Goal: Information Seeking & Learning: Learn about a topic

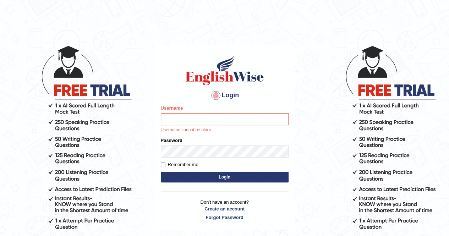
click at [215, 116] on input "Username" at bounding box center [225, 119] width 128 height 12
type input "Malunga"
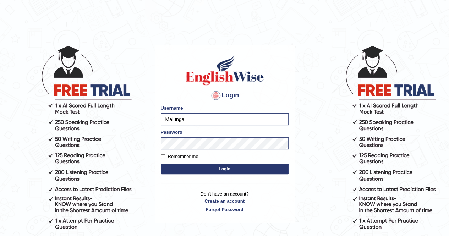
click at [185, 165] on button "Login" at bounding box center [225, 169] width 128 height 11
click at [228, 171] on button "Login" at bounding box center [225, 169] width 128 height 11
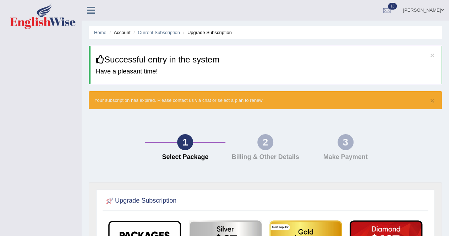
click at [431, 13] on link "joseph" at bounding box center [422, 9] width 51 height 18
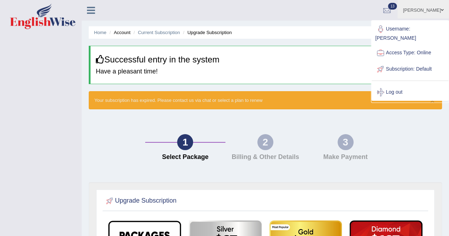
click at [200, 56] on h3 "Successful entry in the system" at bounding box center [266, 59] width 340 height 9
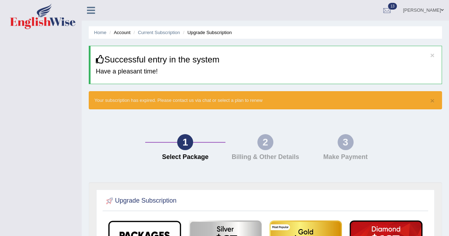
click at [230, 55] on h3 "Successful entry in the system" at bounding box center [266, 59] width 340 height 9
click at [431, 13] on link "joseph" at bounding box center [422, 9] width 51 height 18
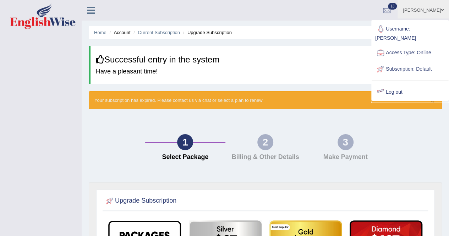
click at [397, 84] on link "Log out" at bounding box center [409, 92] width 77 height 16
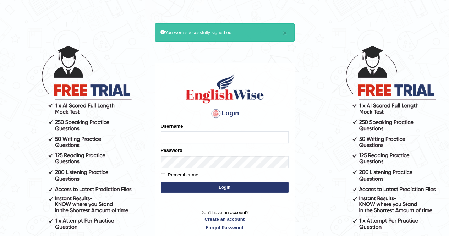
click at [228, 127] on div "Username" at bounding box center [225, 133] width 128 height 21
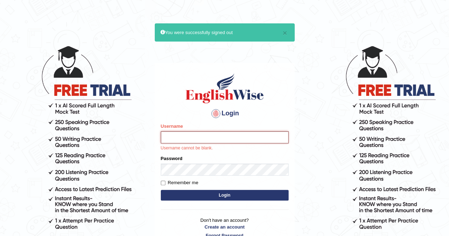
click at [226, 136] on input "Username" at bounding box center [225, 137] width 128 height 12
type input "S"
click at [179, 135] on input "Username" at bounding box center [225, 137] width 128 height 12
click at [172, 137] on input "shaail123" at bounding box center [225, 137] width 128 height 12
type input "shail123"
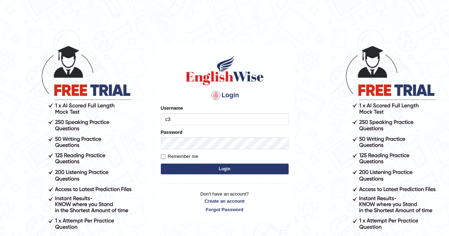
type input "c"
type input "shail123"
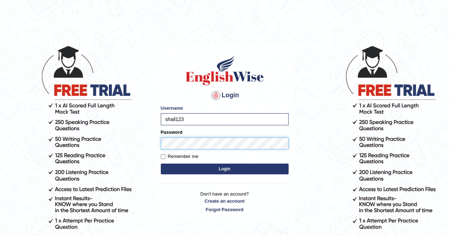
click at [161, 164] on button "Login" at bounding box center [225, 169] width 128 height 11
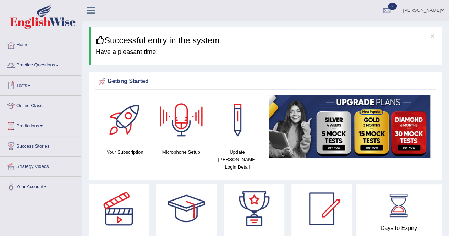
click at [51, 65] on link "Practice Questions" at bounding box center [40, 64] width 81 height 18
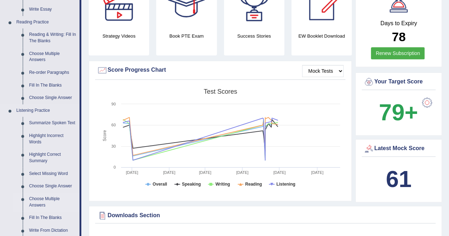
scroll to position [208, 0]
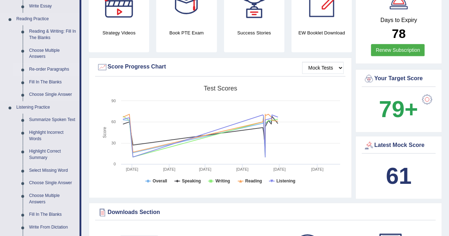
click at [49, 68] on link "Re-order Paragraphs" at bounding box center [53, 69] width 54 height 13
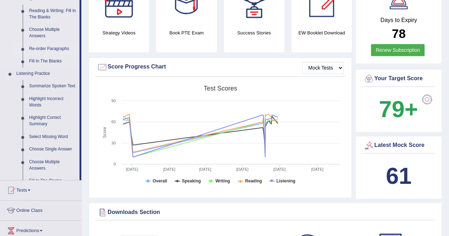
click at [49, 68] on ul "Speaking Practice Read Aloud Repeat Sentence Describe Image Re-tell Lecture Ans…" at bounding box center [39, 23] width 79 height 312
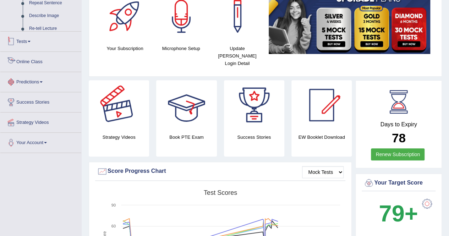
scroll to position [202, 0]
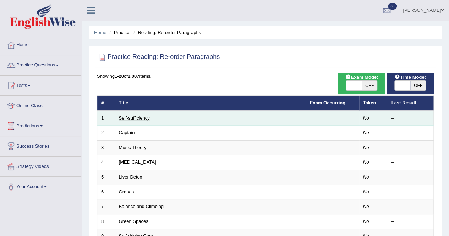
click at [134, 115] on link "Self-sufficiency" at bounding box center [134, 117] width 31 height 5
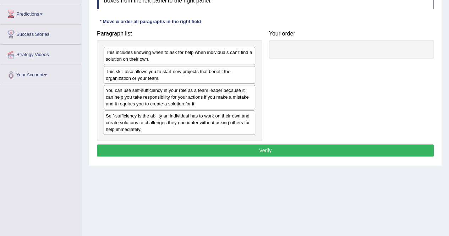
scroll to position [101, 0]
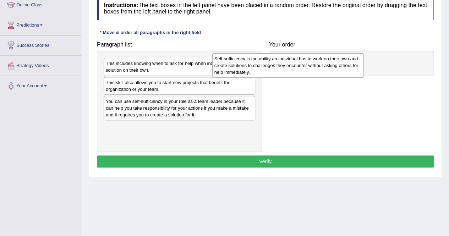
click at [327, 61] on div "Self-sufficiency is the ability an individual has to work on their own and crea…" at bounding box center [287, 65] width 151 height 24
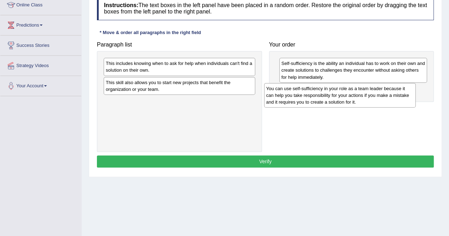
drag, startPoint x: 217, startPoint y: 102, endPoint x: 375, endPoint y: 90, distance: 158.7
click at [375, 90] on div "You can use self-sufficiency in your role as a team leader because it can help …" at bounding box center [339, 95] width 151 height 24
click at [376, 89] on div "You can use self-sufficiency in your role as a team leader because it can help …" at bounding box center [354, 95] width 151 height 24
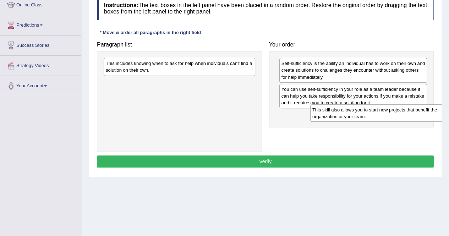
drag, startPoint x: 143, startPoint y: 81, endPoint x: 350, endPoint y: 108, distance: 208.2
click at [350, 108] on div "This skill also allows you to start new projects that benefit the organization …" at bounding box center [385, 113] width 151 height 18
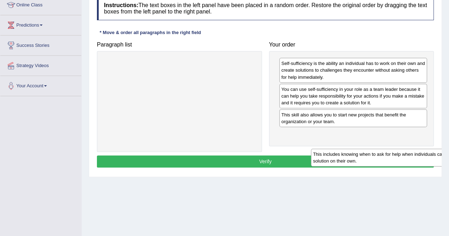
drag, startPoint x: 214, startPoint y: 68, endPoint x: 414, endPoint y: 152, distance: 217.2
click at [414, 152] on div "This includes knowing when to ask for help when individuals can't find a soluti…" at bounding box center [386, 158] width 151 height 18
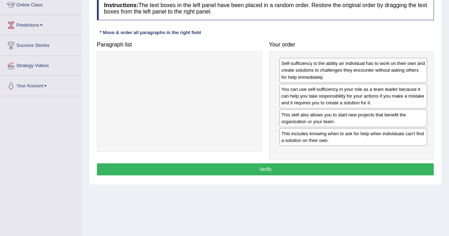
click at [307, 171] on button "Verify" at bounding box center [265, 169] width 337 height 12
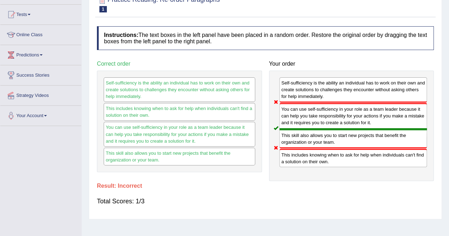
scroll to position [136, 0]
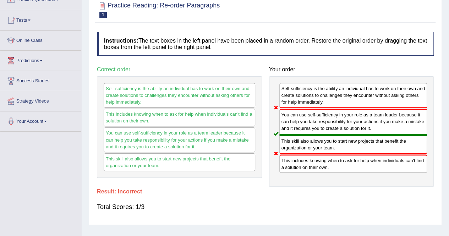
click at [300, 164] on div "This includes knowing when to ask for help when individuals can't find a soluti…" at bounding box center [353, 163] width 148 height 18
click at [335, 231] on div "Home Practice Reading: Re-order Paragraphs Self-sufficiency Next » Report Quest…" at bounding box center [265, 112] width 367 height 355
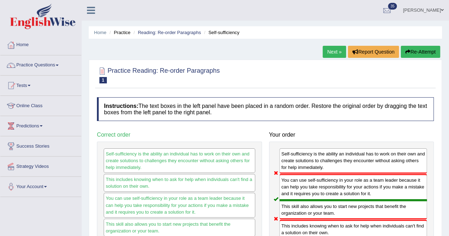
scroll to position [0, 0]
click at [328, 54] on link "Next »" at bounding box center [333, 52] width 23 height 12
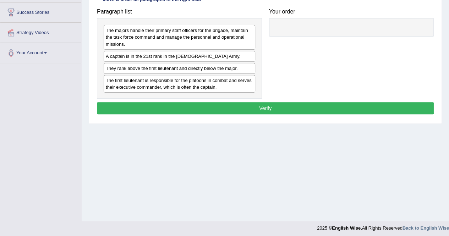
scroll to position [136, 0]
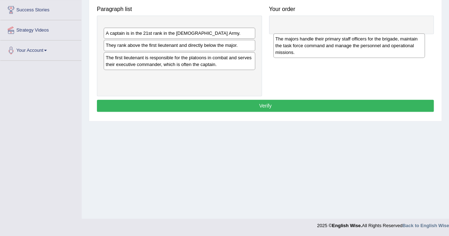
click at [273, 37] on div "The majors handle their primary staff officers for the brigade, maintain the ta…" at bounding box center [348, 45] width 151 height 24
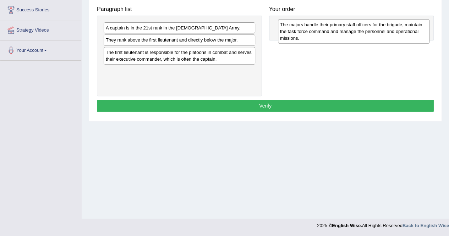
drag, startPoint x: 126, startPoint y: 31, endPoint x: 300, endPoint y: 27, distance: 174.2
click at [300, 27] on div "The majors handle their primary staff officers for the brigade, maintain the ta…" at bounding box center [353, 31] width 151 height 24
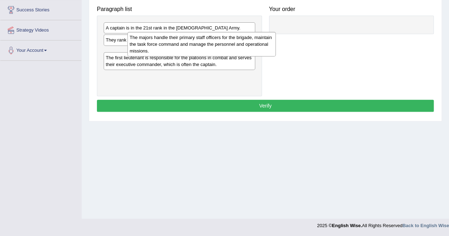
drag, startPoint x: 296, startPoint y: 34, endPoint x: 143, endPoint y: 44, distance: 153.2
click at [143, 44] on div "The majors handle their primary staff officers for the brigade, maintain the ta…" at bounding box center [201, 44] width 148 height 24
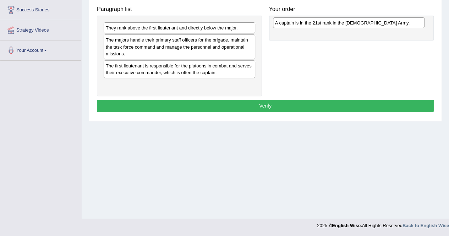
drag, startPoint x: 116, startPoint y: 28, endPoint x: 284, endPoint y: 23, distance: 168.9
click at [284, 23] on div "A captain is in the 21st rank in the US Army." at bounding box center [348, 22] width 151 height 11
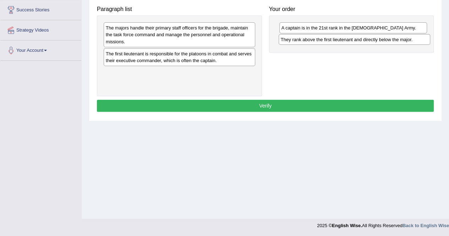
drag, startPoint x: 222, startPoint y: 27, endPoint x: 397, endPoint y: 38, distance: 175.3
click at [397, 38] on div "They rank above the first lieutenant and directly below the major." at bounding box center [353, 39] width 151 height 11
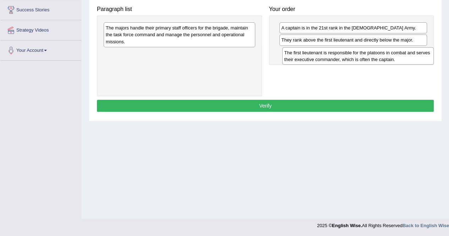
drag, startPoint x: 145, startPoint y: 58, endPoint x: 323, endPoint y: 57, distance: 178.4
click at [323, 57] on div "The first lieutenant is responsible for the platoons in combat and serves their…" at bounding box center [357, 56] width 151 height 18
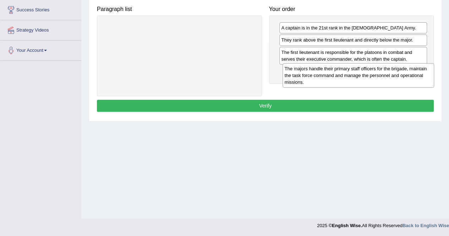
drag, startPoint x: 181, startPoint y: 37, endPoint x: 360, endPoint y: 77, distance: 183.4
click at [360, 77] on div "The majors handle their primary staff officers for the brigade, maintain the ta…" at bounding box center [357, 75] width 151 height 24
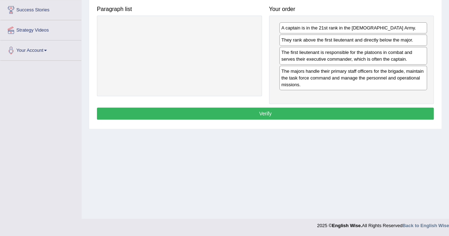
click at [260, 118] on div "Instructions: The text boxes in the left panel have been placed in a random ord…" at bounding box center [265, 41] width 340 height 168
click at [275, 114] on button "Verify" at bounding box center [265, 113] width 337 height 12
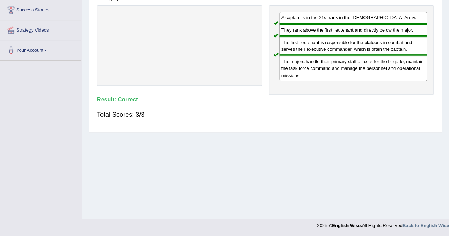
click at [312, 102] on div "Instructions: The text boxes in the left panel have been placed in a random ord…" at bounding box center [265, 42] width 340 height 171
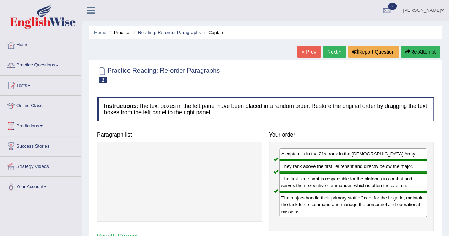
click at [326, 53] on link "Next »" at bounding box center [333, 52] width 23 height 12
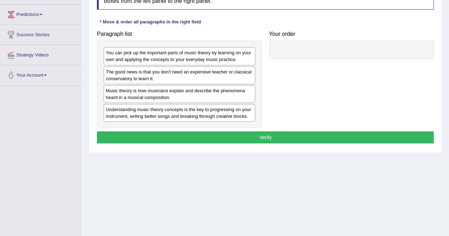
scroll to position [101, 0]
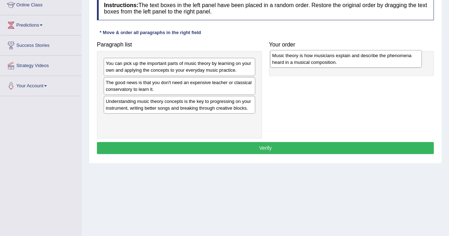
click at [270, 68] on div "Music theory is how musicians explain and describe the phenomena heard in a mus…" at bounding box center [345, 59] width 151 height 18
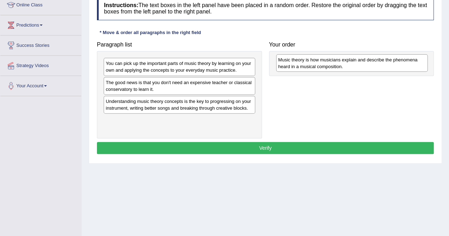
drag, startPoint x: 121, startPoint y: 123, endPoint x: 293, endPoint y: 64, distance: 182.3
click at [293, 64] on div "Music theory is how musicians explain and describe the phenomena heard in a mus…" at bounding box center [351, 63] width 151 height 18
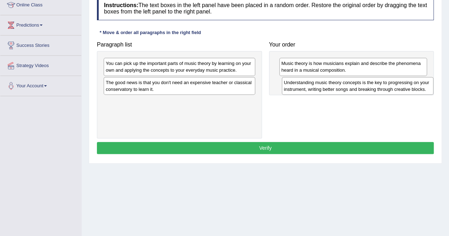
drag, startPoint x: 144, startPoint y: 108, endPoint x: 322, endPoint y: 90, distance: 179.0
click at [322, 90] on div "Understanding music theory concepts is the key to progressing on your instrumen…" at bounding box center [357, 86] width 151 height 18
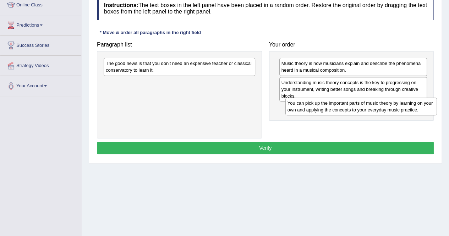
drag, startPoint x: 145, startPoint y: 68, endPoint x: 327, endPoint y: 108, distance: 185.9
click at [327, 108] on div "You can pick up the important parts of music theory by learning on your own and…" at bounding box center [360, 107] width 151 height 18
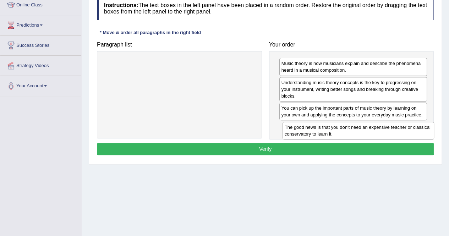
drag, startPoint x: 187, startPoint y: 71, endPoint x: 366, endPoint y: 135, distance: 189.7
click at [366, 135] on div "The good news is that you don't need an expensive teacher or classical conserva…" at bounding box center [357, 131] width 151 height 18
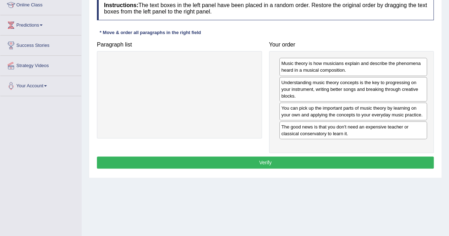
click at [265, 163] on button "Verify" at bounding box center [265, 162] width 337 height 12
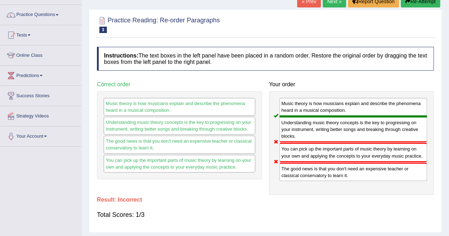
scroll to position [44, 0]
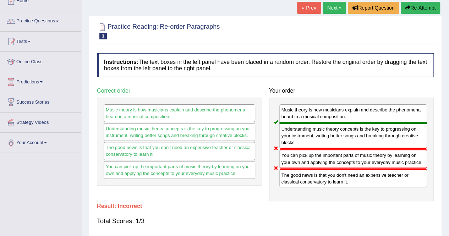
click at [331, 6] on link "Next »" at bounding box center [333, 8] width 23 height 12
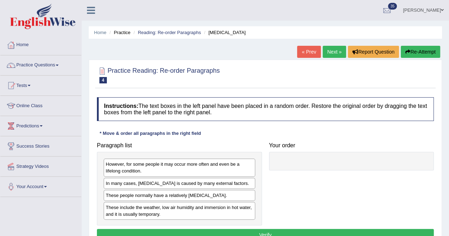
scroll to position [101, 0]
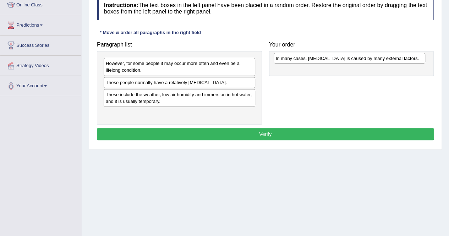
click at [273, 63] on div "In many cases, dry skin is caused by many external factors." at bounding box center [348, 58] width 151 height 11
drag, startPoint x: 137, startPoint y: 82, endPoint x: 314, endPoint y: 62, distance: 178.5
click at [314, 62] on div "In many cases, dry skin is caused by many external factors." at bounding box center [356, 61] width 151 height 11
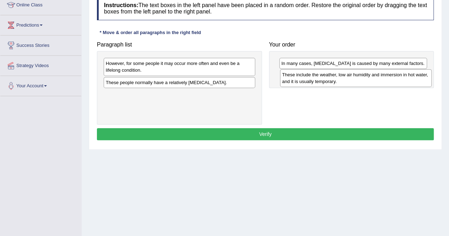
drag, startPoint x: 144, startPoint y: 100, endPoint x: 321, endPoint y: 81, distance: 177.3
click at [321, 81] on div "These include the weather, low air humidity and immersion in hot water, and it …" at bounding box center [355, 78] width 151 height 18
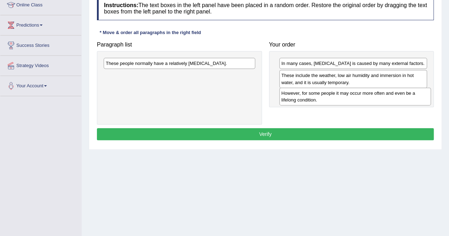
drag, startPoint x: 149, startPoint y: 69, endPoint x: 325, endPoint y: 99, distance: 178.1
click at [325, 99] on div "However, for some people it may occur more often and even be a lifelong conditi…" at bounding box center [354, 97] width 151 height 18
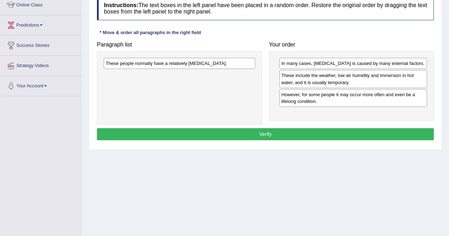
click at [178, 63] on div "These people normally have a relatively sensitive skin." at bounding box center [179, 63] width 151 height 11
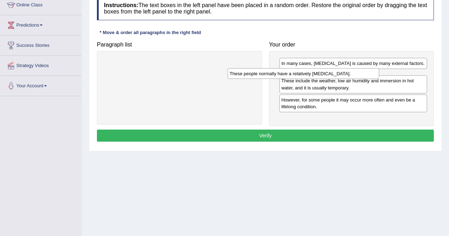
drag, startPoint x: 178, startPoint y: 63, endPoint x: 327, endPoint y: 95, distance: 152.2
click at [327, 79] on div "These people normally have a relatively sensitive skin." at bounding box center [302, 73] width 151 height 11
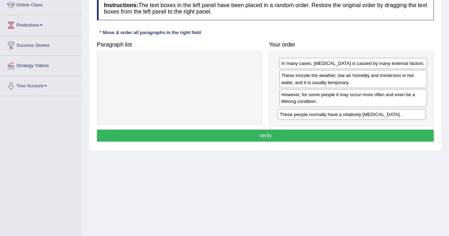
drag, startPoint x: 327, startPoint y: 95, endPoint x: 326, endPoint y: 116, distance: 20.6
click at [326, 116] on div "These people normally have a relatively sensitive skin." at bounding box center [351, 114] width 148 height 11
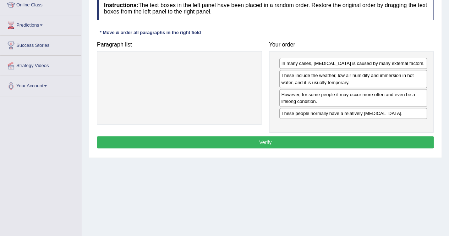
click at [306, 138] on button "Verify" at bounding box center [265, 142] width 337 height 12
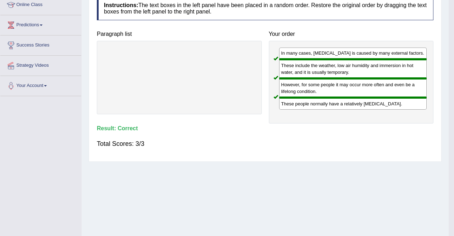
click at [306, 135] on body "Toggle navigation Home Practice Questions Speaking Practice Read Aloud Repeat S…" at bounding box center [227, 17] width 454 height 236
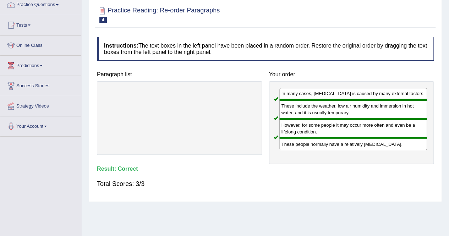
scroll to position [0, 0]
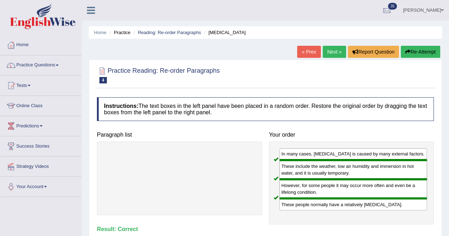
click at [333, 52] on link "Next »" at bounding box center [333, 52] width 23 height 12
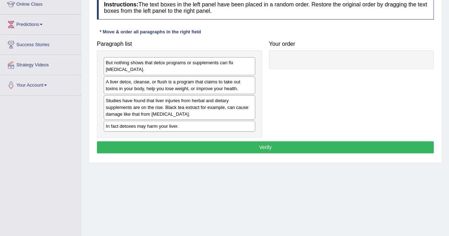
scroll to position [101, 0]
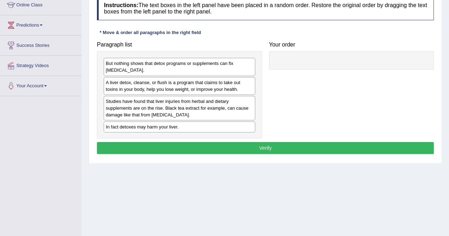
click at [130, 83] on div "A liver detox, cleanse, or flush is a program that claims to take out toxins in…" at bounding box center [179, 86] width 151 height 18
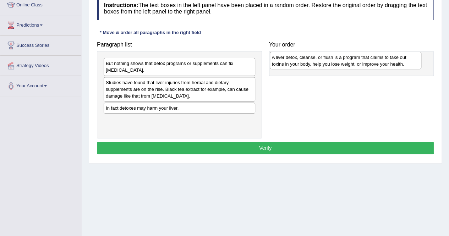
drag, startPoint x: 130, startPoint y: 83, endPoint x: 296, endPoint y: 57, distance: 167.9
click at [296, 57] on div "A liver detox, cleanse, or flush is a program that claims to take out toxins in…" at bounding box center [345, 61] width 151 height 18
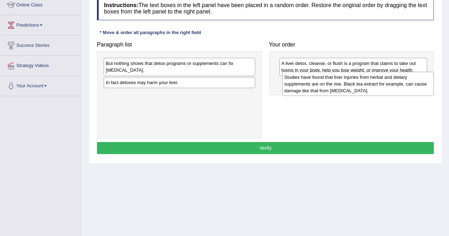
drag, startPoint x: 143, startPoint y: 90, endPoint x: 321, endPoint y: 84, distance: 178.5
click at [321, 84] on div "Studies have found that liver injuries from herbal and dietary supplements are …" at bounding box center [357, 84] width 151 height 24
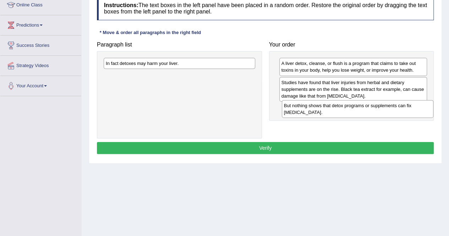
drag, startPoint x: 173, startPoint y: 66, endPoint x: 351, endPoint y: 108, distance: 182.9
click at [351, 108] on div "But nothing shows that detox programs or supplements can fix [MEDICAL_DATA]." at bounding box center [357, 109] width 151 height 18
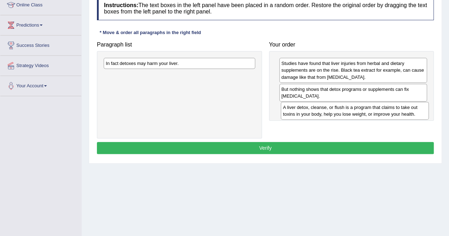
drag, startPoint x: 304, startPoint y: 66, endPoint x: 306, endPoint y: 110, distance: 44.0
click at [306, 110] on div "A liver detox, cleanse, or flush is a program that claims to take out toxins in…" at bounding box center [355, 111] width 148 height 18
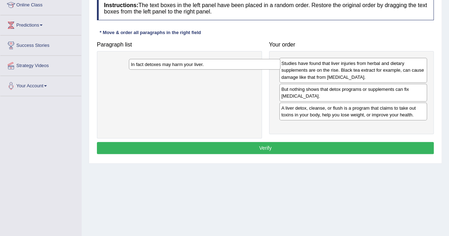
drag, startPoint x: 168, startPoint y: 64, endPoint x: 260, endPoint y: 88, distance: 94.5
click at [260, 70] on div "In fact detoxes may harm your liver." at bounding box center [204, 64] width 151 height 11
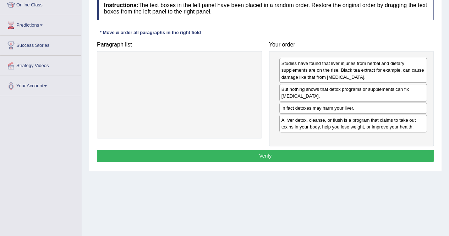
drag, startPoint x: 260, startPoint y: 88, endPoint x: 297, endPoint y: 140, distance: 64.1
click at [297, 140] on div "Paragraph list Correct order A liver detox, cleanse, or flush is a program that…" at bounding box center [265, 92] width 344 height 108
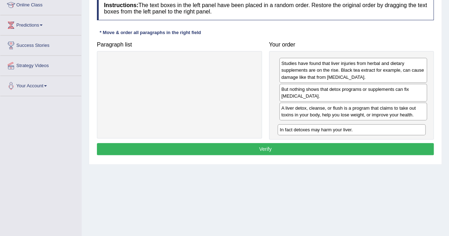
drag, startPoint x: 305, startPoint y: 108, endPoint x: 304, endPoint y: 130, distance: 22.0
click at [304, 130] on div "In fact detoxes may harm your liver." at bounding box center [351, 129] width 148 height 11
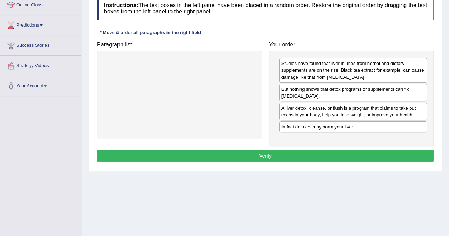
click at [306, 156] on button "Verify" at bounding box center [265, 156] width 337 height 12
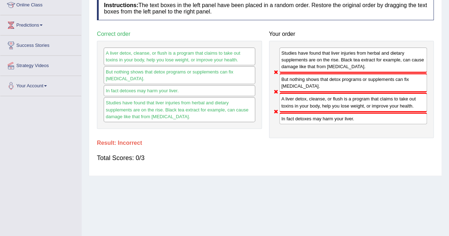
scroll to position [0, 0]
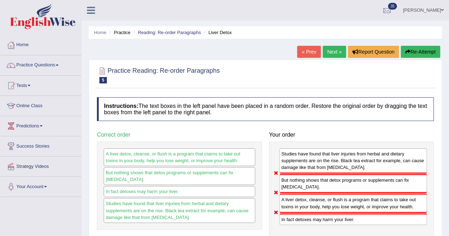
click at [336, 54] on link "Next »" at bounding box center [333, 52] width 23 height 12
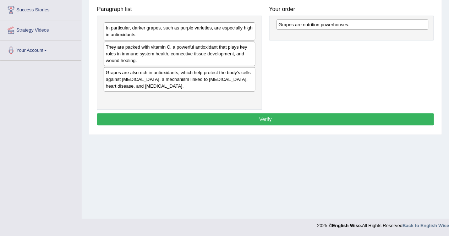
click at [276, 25] on div "Grapes are nutrition powerhouses." at bounding box center [351, 24] width 151 height 11
drag, startPoint x: 139, startPoint y: 29, endPoint x: 312, endPoint y: 28, distance: 172.7
click at [312, 28] on div "Grapes are nutrition powerhouses." at bounding box center [351, 26] width 151 height 11
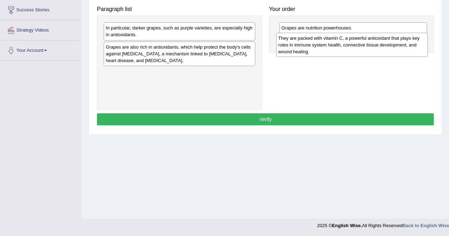
drag, startPoint x: 155, startPoint y: 55, endPoint x: 333, endPoint y: 46, distance: 177.6
click at [333, 46] on div "They are packed with vitamin C, a powerful antioxidant that plays key roles in …" at bounding box center [351, 45] width 151 height 24
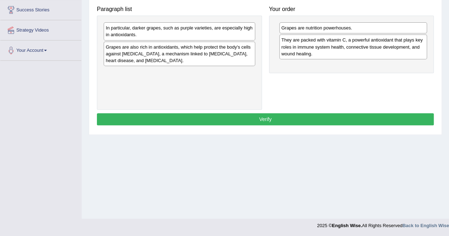
click at [161, 52] on div "Grapes are also rich in antioxidants, which help protect the body's cells again…" at bounding box center [179, 54] width 151 height 24
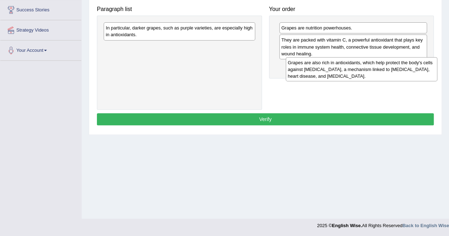
drag, startPoint x: 161, startPoint y: 52, endPoint x: 343, endPoint y: 68, distance: 182.7
click at [343, 68] on div "Grapes are also rich in antioxidants, which help protect the body's cells again…" at bounding box center [361, 69] width 151 height 24
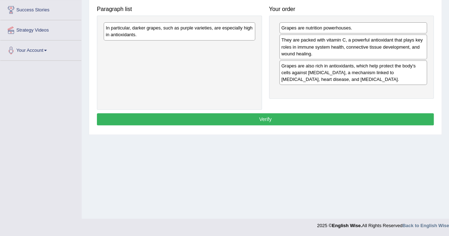
click at [154, 33] on div "In particular, darker grapes, such as purple varieties, are especially high in …" at bounding box center [179, 31] width 151 height 18
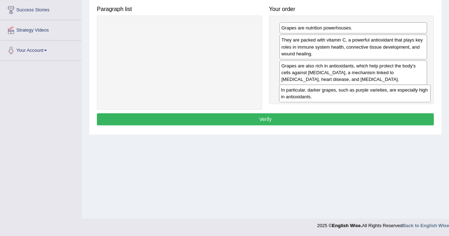
drag, startPoint x: 154, startPoint y: 33, endPoint x: 329, endPoint y: 95, distance: 185.8
click at [329, 95] on div "In particular, darker grapes, such as purple varieties, are especially high in …" at bounding box center [354, 93] width 151 height 18
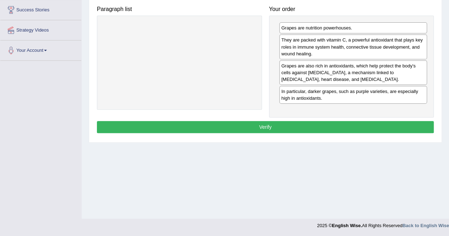
click at [289, 126] on button "Verify" at bounding box center [265, 127] width 337 height 12
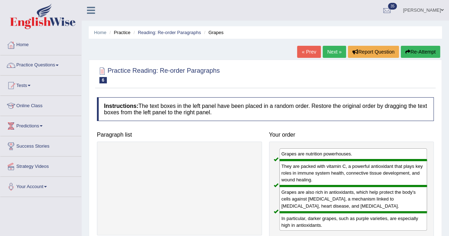
click at [331, 51] on link "Next »" at bounding box center [333, 52] width 23 height 12
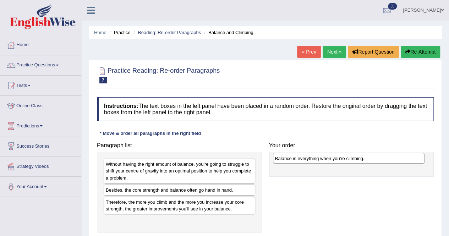
click at [273, 164] on div "Balance is everything when you're climbing." at bounding box center [348, 158] width 151 height 11
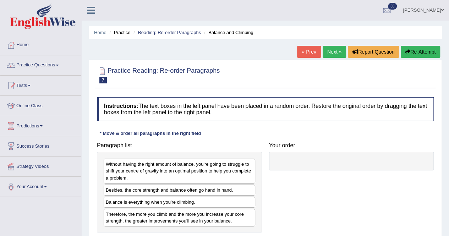
click at [133, 202] on div "Balance is everything when you're climbing." at bounding box center [179, 202] width 151 height 11
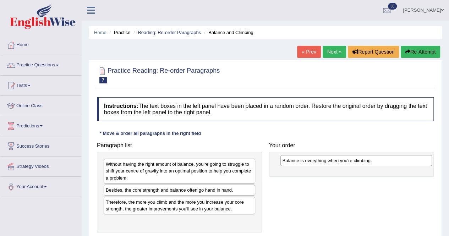
drag, startPoint x: 133, startPoint y: 202, endPoint x: 310, endPoint y: 161, distance: 181.3
click at [310, 161] on div "Balance is everything when you're climbing." at bounding box center [355, 160] width 151 height 11
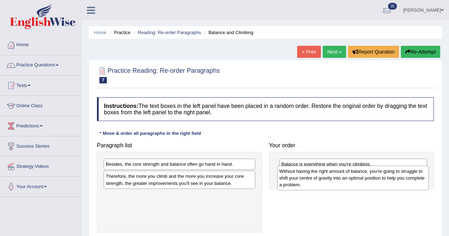
drag, startPoint x: 145, startPoint y: 171, endPoint x: 319, endPoint y: 178, distance: 173.6
click at [319, 178] on div "Without having the right amount of balance, you're going to struggle to shift y…" at bounding box center [352, 178] width 151 height 24
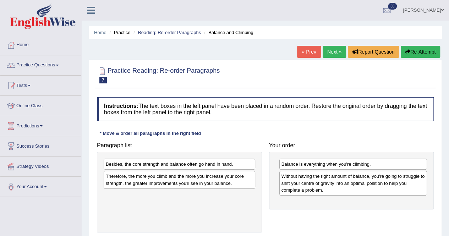
click at [339, 147] on h4 "Your order" at bounding box center [351, 145] width 165 height 6
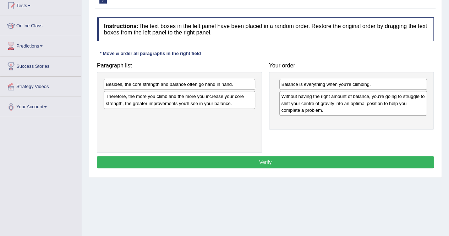
scroll to position [82, 0]
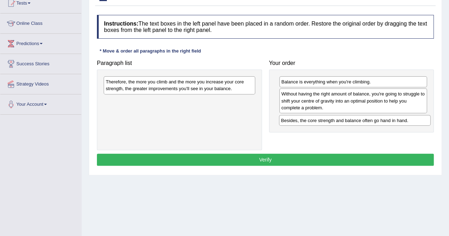
drag, startPoint x: 145, startPoint y: 83, endPoint x: 321, endPoint y: 122, distance: 179.4
click at [321, 122] on div "Besides, the core strength and balance often go hand in hand." at bounding box center [354, 120] width 151 height 11
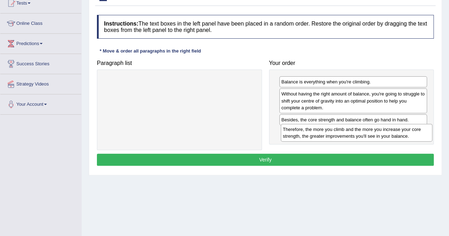
drag, startPoint x: 161, startPoint y: 85, endPoint x: 338, endPoint y: 133, distance: 183.3
click at [338, 133] on div "Therefore, the more you climb and the more you increase your core strength, the…" at bounding box center [356, 133] width 151 height 18
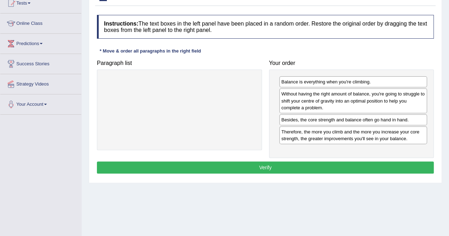
click at [267, 168] on button "Verify" at bounding box center [265, 167] width 337 height 12
click at [267, 168] on div "Home Practice Reading: Re-order Paragraphs Balance and Climbing « Prev Next » R…" at bounding box center [265, 95] width 367 height 355
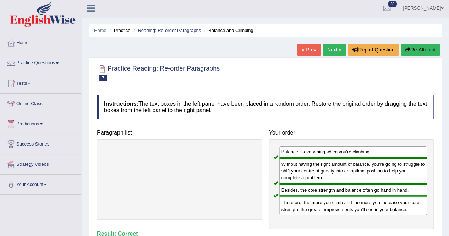
scroll to position [0, 0]
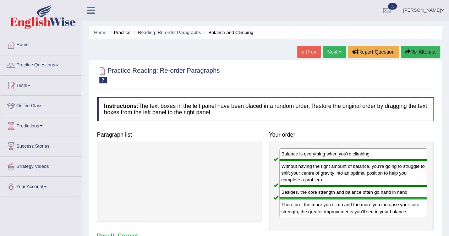
click at [326, 50] on link "Next »" at bounding box center [333, 52] width 23 height 12
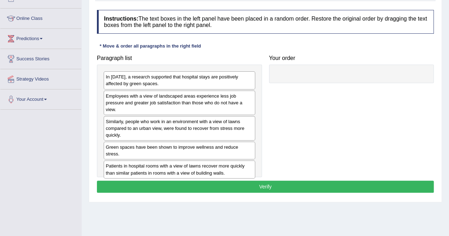
scroll to position [136, 0]
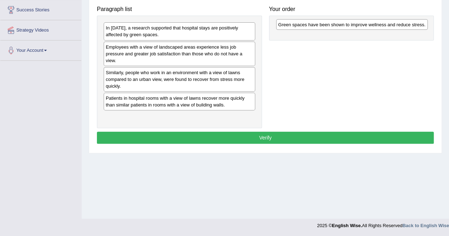
click at [276, 30] on div "Green spaces have been shown to improve wellness and reduce stress." at bounding box center [351, 24] width 151 height 11
drag, startPoint x: 120, startPoint y: 97, endPoint x: 298, endPoint y: 23, distance: 192.7
click at [298, 23] on div "Green spaces have been shown to improve wellness and reduce stress." at bounding box center [357, 23] width 151 height 11
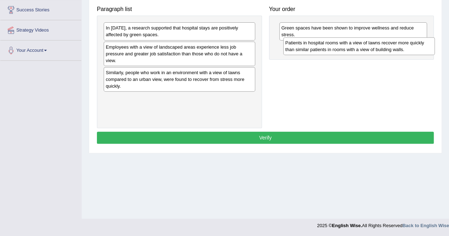
drag, startPoint x: 222, startPoint y: 106, endPoint x: 402, endPoint y: 51, distance: 187.6
click at [402, 51] on div "Patients in hospital rooms with a view of lawns recover more quickly than simil…" at bounding box center [358, 46] width 151 height 18
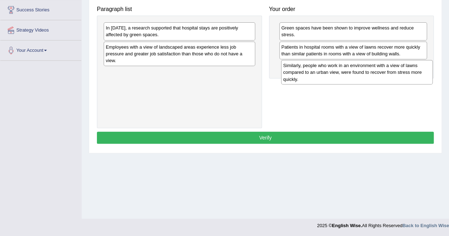
drag, startPoint x: 138, startPoint y: 78, endPoint x: 315, endPoint y: 72, distance: 177.5
click at [315, 72] on div "Similarly, people who work in an environment with a view of lawns compared to a…" at bounding box center [356, 72] width 151 height 24
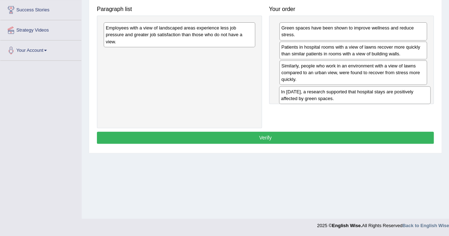
drag, startPoint x: 192, startPoint y: 31, endPoint x: 367, endPoint y: 95, distance: 186.6
click at [367, 95] on div "In 2002, a research supported that hospital stays are positively affected by gr…" at bounding box center [354, 95] width 151 height 18
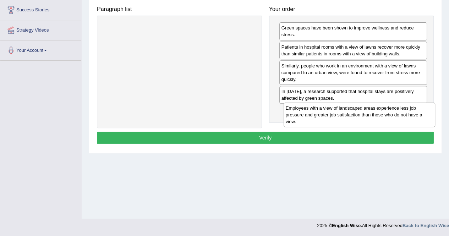
drag, startPoint x: 167, startPoint y: 34, endPoint x: 347, endPoint y: 114, distance: 196.9
click at [347, 114] on div "Employees with a view of landscaped areas experience less job pressure and grea…" at bounding box center [358, 115] width 151 height 24
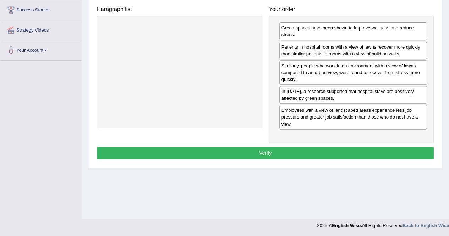
click at [286, 148] on button "Verify" at bounding box center [265, 153] width 337 height 12
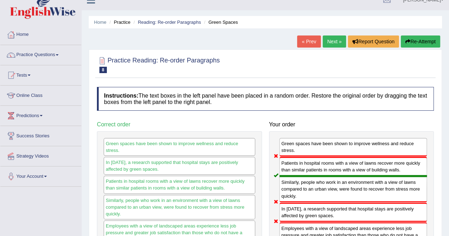
scroll to position [0, 0]
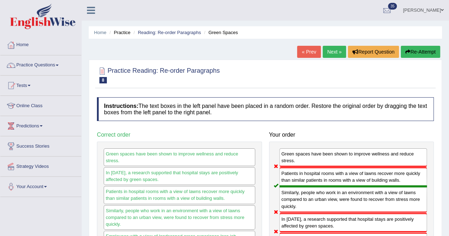
click at [326, 54] on link "Next »" at bounding box center [333, 52] width 23 height 12
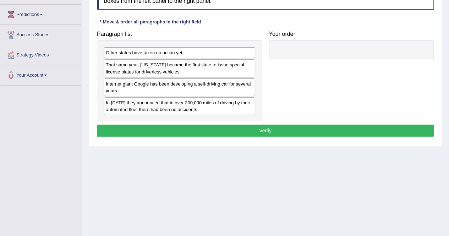
scroll to position [101, 0]
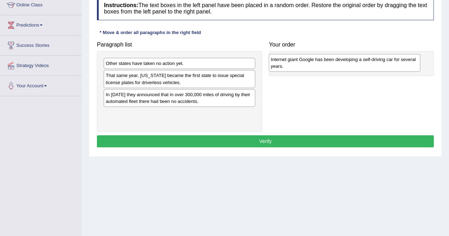
click at [269, 72] on div "Internet giant Google has been developing a self-driving car for several years." at bounding box center [344, 63] width 151 height 18
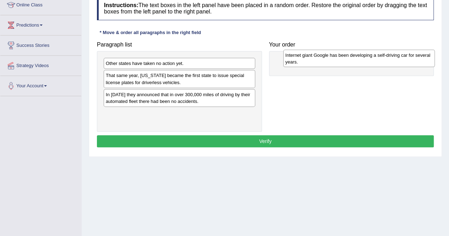
drag, startPoint x: 131, startPoint y: 114, endPoint x: 311, endPoint y: 57, distance: 188.5
click at [311, 57] on div "Internet giant Google has been developing a self-driving car for several years." at bounding box center [358, 59] width 151 height 18
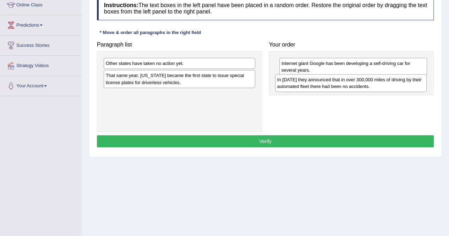
drag, startPoint x: 152, startPoint y: 98, endPoint x: 323, endPoint y: 83, distance: 171.9
click at [323, 83] on div "In 2012 they announced that in over 300,000 miles of driving by their automated…" at bounding box center [350, 83] width 151 height 18
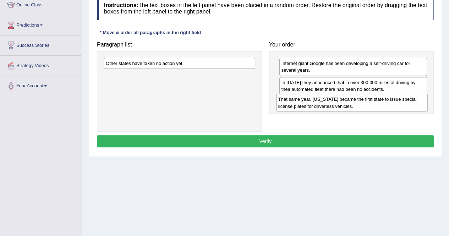
drag, startPoint x: 160, startPoint y: 80, endPoint x: 333, endPoint y: 105, distance: 174.1
click at [333, 105] on div "That same year, Nevada became the first state to issue special license plates f…" at bounding box center [351, 103] width 151 height 18
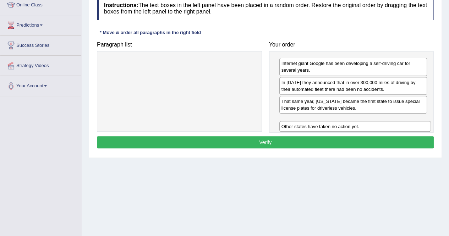
drag, startPoint x: 150, startPoint y: 65, endPoint x: 325, endPoint y: 128, distance: 186.7
click at [325, 128] on div "Other states have taken no action yet." at bounding box center [354, 126] width 151 height 11
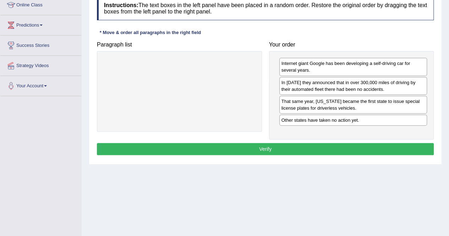
click at [330, 152] on button "Verify" at bounding box center [265, 149] width 337 height 12
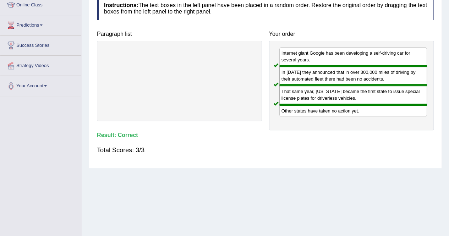
click at [331, 82] on div "In 2012 they announced that in over 300,000 miles of driving by their automated…" at bounding box center [353, 75] width 148 height 19
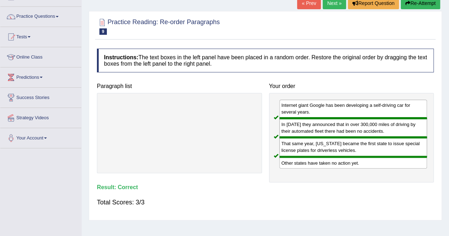
scroll to position [0, 0]
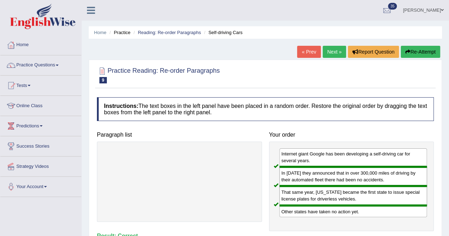
click at [331, 54] on link "Next »" at bounding box center [333, 52] width 23 height 12
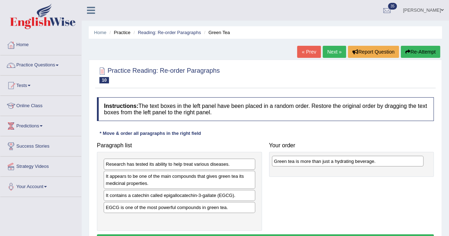
click at [272, 166] on div "Green tea is more than just a hydrating beverage." at bounding box center [347, 161] width 151 height 11
drag, startPoint x: 124, startPoint y: 219, endPoint x: 308, endPoint y: 162, distance: 192.7
click at [308, 162] on div "Green tea is more than just a hydrating beverage." at bounding box center [363, 161] width 151 height 11
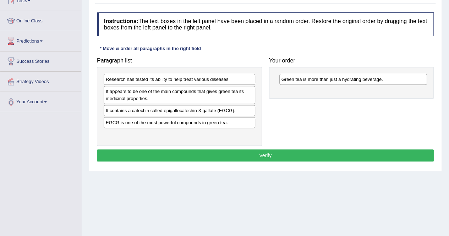
scroll to position [89, 0]
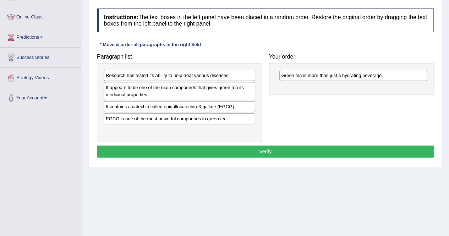
click at [125, 107] on div "It contains a catechin called epigallocatechin-3-gallate (EGCG)." at bounding box center [179, 106] width 151 height 11
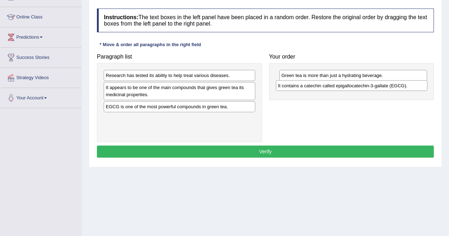
drag, startPoint x: 125, startPoint y: 107, endPoint x: 297, endPoint y: 87, distance: 173.2
click at [297, 87] on div "It contains a catechin called epigallocatechin-3-gallate (EGCG)." at bounding box center [351, 85] width 151 height 11
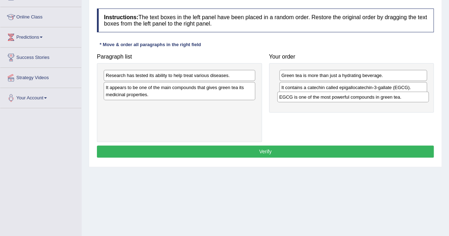
drag, startPoint x: 157, startPoint y: 107, endPoint x: 331, endPoint y: 98, distance: 173.7
click at [331, 98] on div "EGCG is one of the most powerful compounds in green tea." at bounding box center [352, 97] width 151 height 11
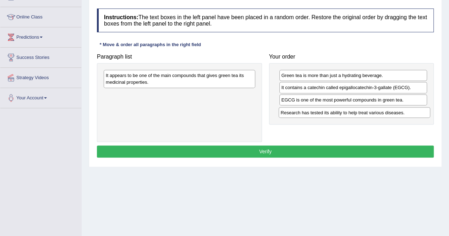
drag, startPoint x: 156, startPoint y: 76, endPoint x: 331, endPoint y: 114, distance: 178.8
click at [331, 114] on div "Research has tested its ability to help treat various diseases." at bounding box center [353, 112] width 151 height 11
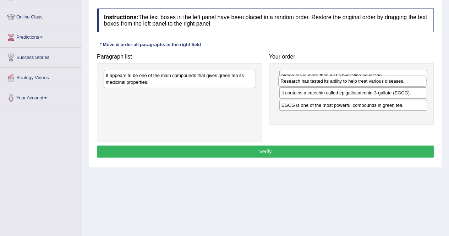
drag, startPoint x: 331, startPoint y: 114, endPoint x: 331, endPoint y: 84, distance: 29.4
click at [331, 84] on div "Research has tested its ability to help treat various diseases." at bounding box center [352, 81] width 148 height 11
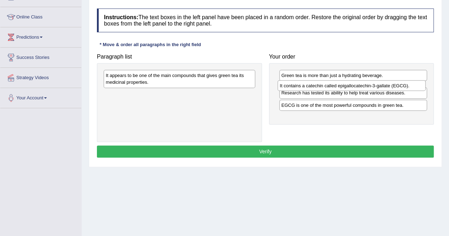
drag, startPoint x: 320, startPoint y: 99, endPoint x: 319, endPoint y: 85, distance: 13.9
click at [319, 85] on div "It contains a catechin called epigallocatechin-3-gallate (EGCG)." at bounding box center [351, 85] width 148 height 11
drag, startPoint x: 323, startPoint y: 111, endPoint x: 317, endPoint y: 94, distance: 18.1
click at [317, 94] on div "EGCG is one of the most powerful compounds in green tea." at bounding box center [347, 93] width 148 height 11
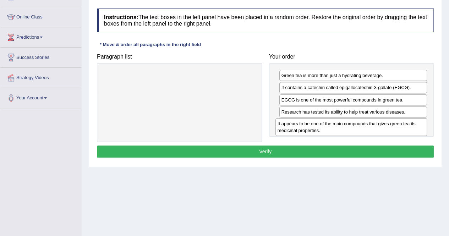
drag, startPoint x: 194, startPoint y: 79, endPoint x: 365, endPoint y: 127, distance: 178.4
click at [365, 127] on div "It appears to be one of the main compounds that gives green tea its medicinal p…" at bounding box center [350, 127] width 151 height 18
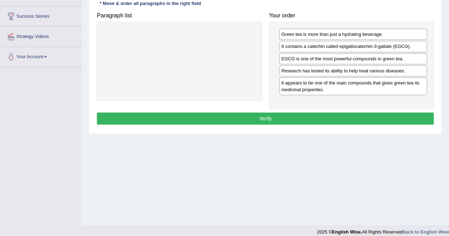
scroll to position [130, 0]
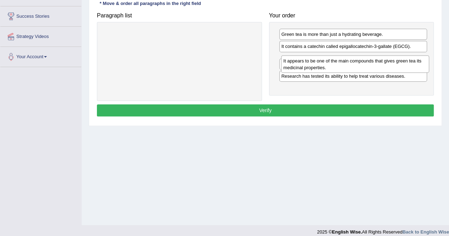
drag, startPoint x: 363, startPoint y: 83, endPoint x: 365, endPoint y: 62, distance: 21.0
click at [365, 62] on div "It appears to be one of the main compounds that gives green tea its medicinal p…" at bounding box center [355, 64] width 148 height 18
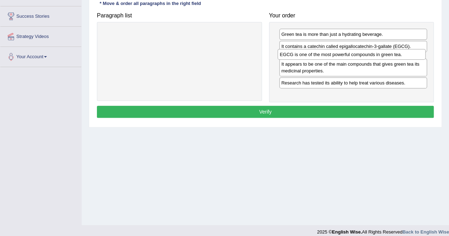
drag, startPoint x: 323, startPoint y: 78, endPoint x: 322, endPoint y: 55, distance: 22.7
click at [322, 55] on div "EGCG is one of the most powerful compounds in green tea." at bounding box center [351, 54] width 148 height 11
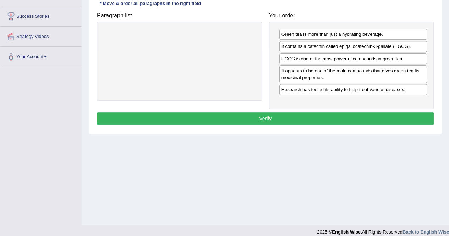
click at [264, 117] on button "Verify" at bounding box center [265, 118] width 337 height 12
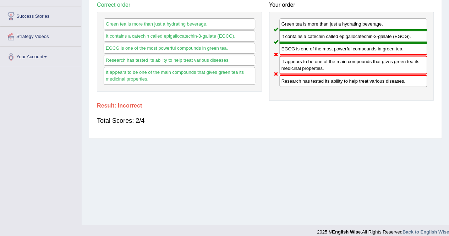
drag, startPoint x: 314, startPoint y: 148, endPoint x: 319, endPoint y: 148, distance: 5.0
click at [319, 148] on div "Home Practice Reading: Re-order Paragraphs Green Tea « Prev Next » Report Quest…" at bounding box center [265, 47] width 367 height 355
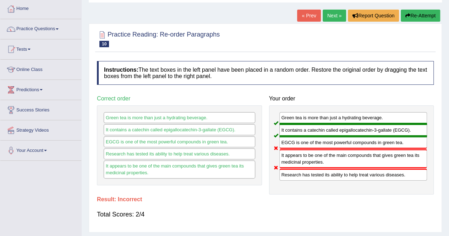
scroll to position [0, 0]
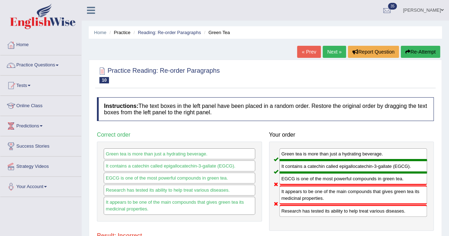
click at [331, 52] on link "Next »" at bounding box center [333, 52] width 23 height 12
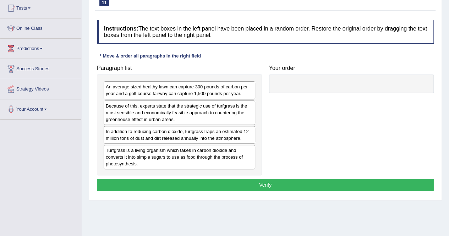
scroll to position [82, 0]
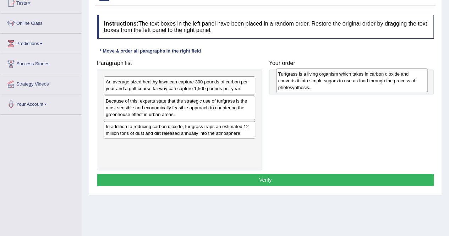
drag, startPoint x: 144, startPoint y: 154, endPoint x: 316, endPoint y: 83, distance: 186.3
click at [316, 83] on div "Turfgrass is a living organism which takes in carbon dioxide and converts it in…" at bounding box center [351, 80] width 151 height 24
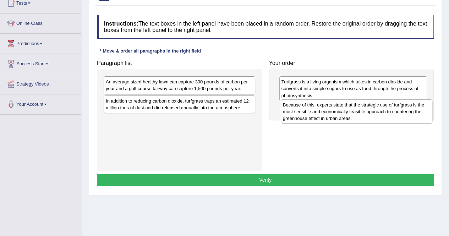
drag, startPoint x: 144, startPoint y: 110, endPoint x: 321, endPoint y: 115, distance: 176.7
click at [321, 115] on div "Because of this, experts state that the strategic use of turfgrass is the most …" at bounding box center [356, 111] width 151 height 24
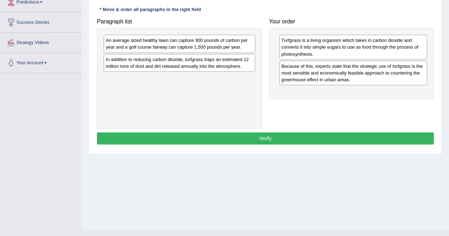
scroll to position [125, 0]
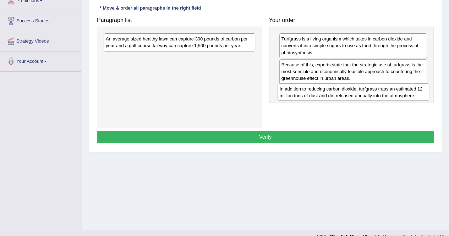
drag, startPoint x: 179, startPoint y: 63, endPoint x: 353, endPoint y: 94, distance: 176.6
click at [353, 94] on div "In addition to reducing carbon dioxide, turfgrass traps an estimated 12 million…" at bounding box center [352, 92] width 151 height 18
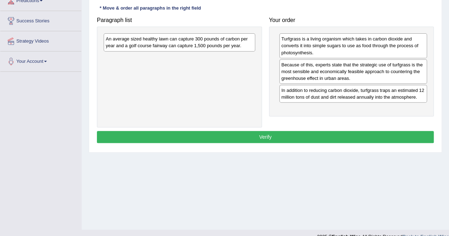
click at [197, 40] on div "An average sized healthy lawn can capture 300 pounds of carbon per year and a g…" at bounding box center [179, 42] width 151 height 18
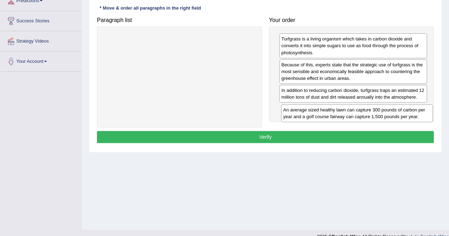
drag, startPoint x: 197, startPoint y: 40, endPoint x: 374, endPoint y: 111, distance: 191.3
click at [374, 111] on div "An average sized healthy lawn can capture 300 pounds of carbon per year and a g…" at bounding box center [356, 113] width 151 height 18
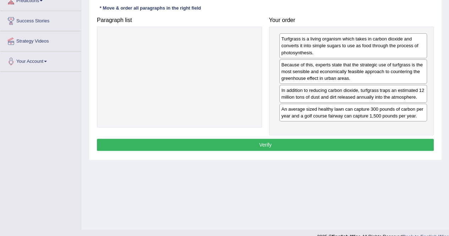
click at [267, 139] on button "Verify" at bounding box center [265, 145] width 337 height 12
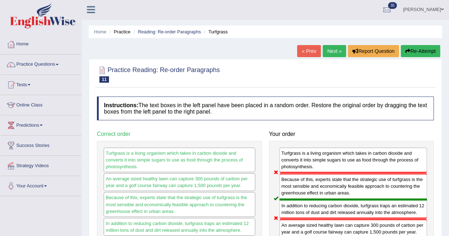
scroll to position [0, 0]
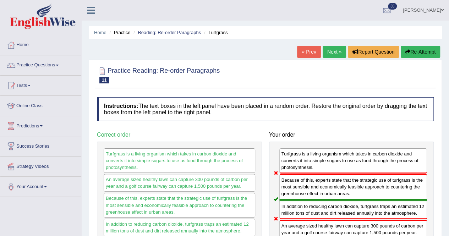
click at [331, 54] on link "Next »" at bounding box center [333, 52] width 23 height 12
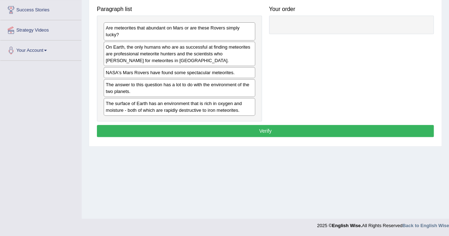
scroll to position [65, 0]
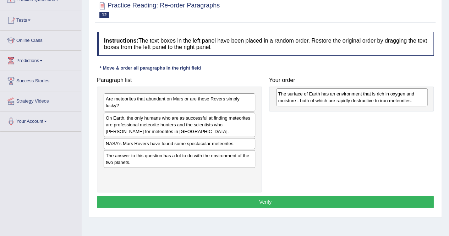
drag, startPoint x: 162, startPoint y: 163, endPoint x: 146, endPoint y: 176, distance: 21.2
click at [276, 106] on div "The surface of Earth has an environment that is rich in oxygen and moisture - b…" at bounding box center [351, 97] width 151 height 18
drag, startPoint x: 148, startPoint y: 178, endPoint x: 319, endPoint y: 99, distance: 188.7
click at [319, 99] on div "The surface of Earth has an environment that is rich in oxygen and moisture - b…" at bounding box center [350, 97] width 151 height 18
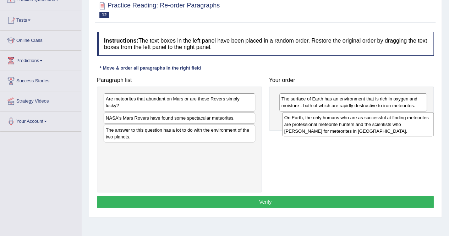
drag, startPoint x: 145, startPoint y: 129, endPoint x: 323, endPoint y: 128, distance: 178.1
click at [323, 128] on div "On Earth, the only humans who are as successful at finding meteorites are profe…" at bounding box center [357, 124] width 151 height 24
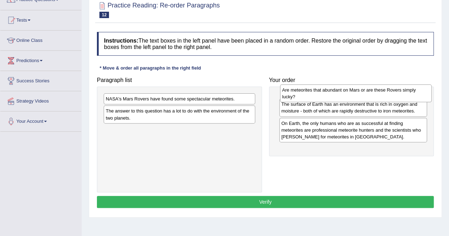
drag, startPoint x: 127, startPoint y: 103, endPoint x: 304, endPoint y: 94, distance: 176.5
click at [304, 94] on div "Are meteorites that abundant on Mars or are these Rovers simply lucky?" at bounding box center [355, 93] width 151 height 18
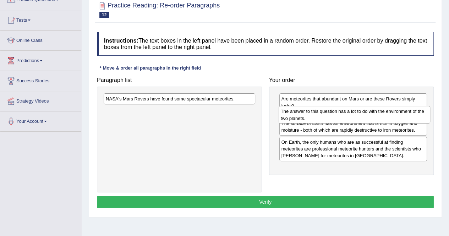
drag, startPoint x: 148, startPoint y: 115, endPoint x: 323, endPoint y: 115, distance: 174.9
click at [323, 115] on div "The answer to this question has a lot to do with the environment of the two pla…" at bounding box center [353, 115] width 151 height 18
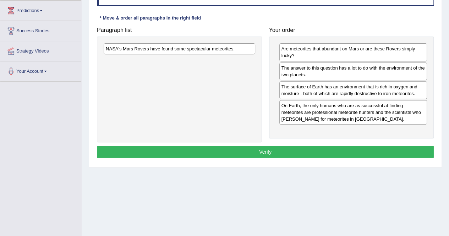
scroll to position [117, 0]
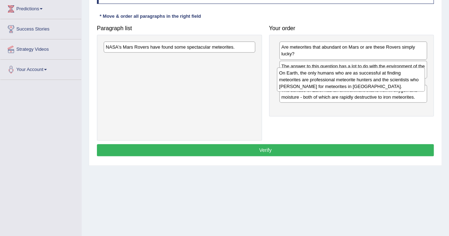
drag, startPoint x: 327, startPoint y: 112, endPoint x: 325, endPoint y: 82, distance: 30.2
click at [325, 82] on div "On Earth, the only humans who are as successful at finding meteorites are profe…" at bounding box center [351, 79] width 148 height 24
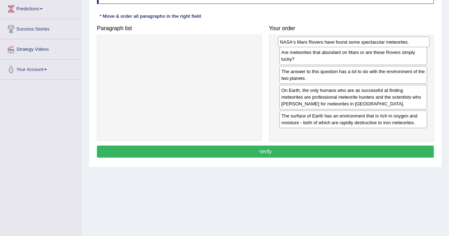
drag, startPoint x: 185, startPoint y: 47, endPoint x: 359, endPoint y: 42, distance: 174.2
click at [359, 42] on div "NASA's Mars Rovers have found some spectacular meteorites." at bounding box center [353, 42] width 151 height 11
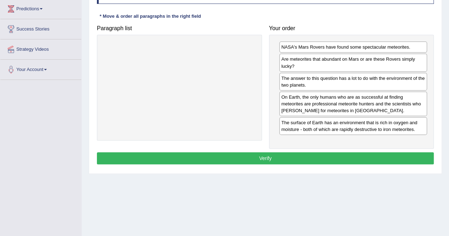
click at [370, 156] on button "Verify" at bounding box center [265, 158] width 337 height 12
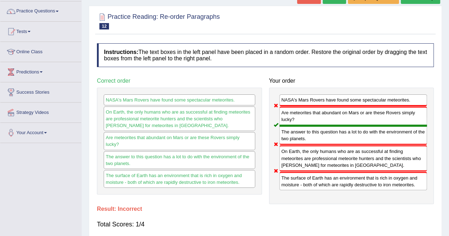
scroll to position [0, 0]
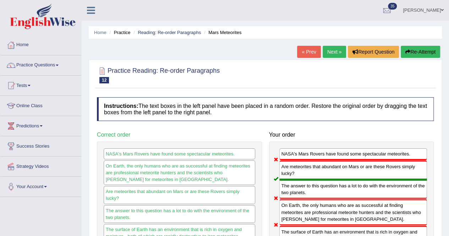
click at [330, 53] on link "Next »" at bounding box center [333, 52] width 23 height 12
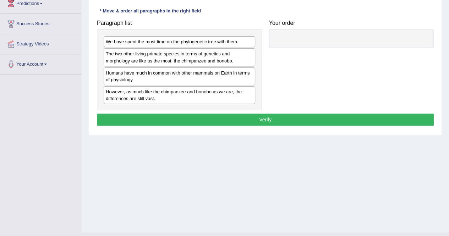
scroll to position [101, 0]
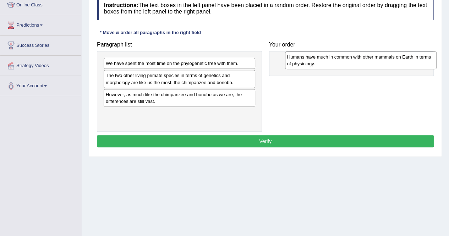
drag, startPoint x: 131, startPoint y: 99, endPoint x: 312, endPoint y: 62, distance: 185.0
click at [312, 62] on div "Humans have much in common with other mammals on Earth in terms of physiology." at bounding box center [360, 60] width 151 height 18
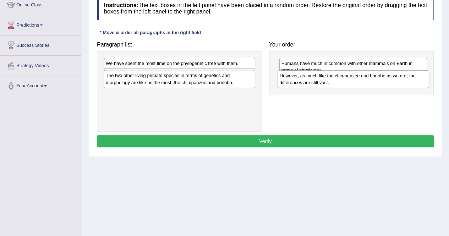
drag, startPoint x: 146, startPoint y: 97, endPoint x: 320, endPoint y: 79, distance: 174.7
click at [320, 79] on div "However, as much like the chimpanzee and bonobo as we are, the differences are …" at bounding box center [352, 79] width 151 height 18
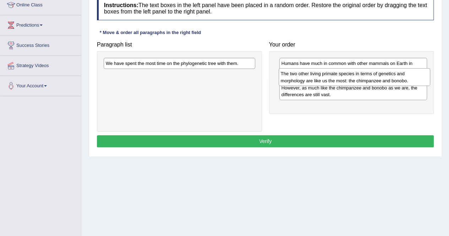
drag, startPoint x: 206, startPoint y: 79, endPoint x: 383, endPoint y: 78, distance: 177.0
click at [383, 78] on div "The two other living primate species in terms of genetics and morphology are li…" at bounding box center [353, 77] width 151 height 18
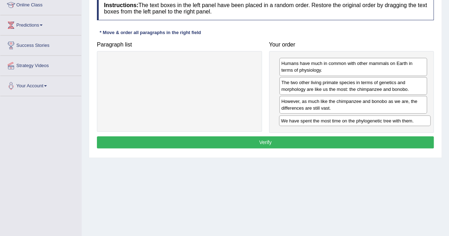
drag, startPoint x: 165, startPoint y: 63, endPoint x: 340, endPoint y: 121, distance: 184.4
click at [340, 121] on div "We have spent the most time on the phylogenetic tree with them." at bounding box center [354, 120] width 151 height 11
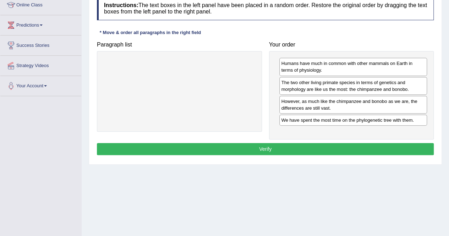
click at [293, 147] on button "Verify" at bounding box center [265, 149] width 337 height 12
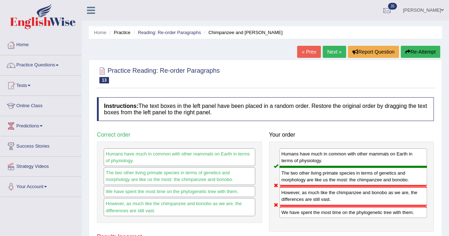
scroll to position [0, 0]
click at [52, 66] on link "Practice Questions" at bounding box center [40, 64] width 81 height 18
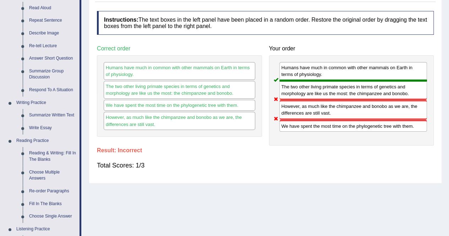
scroll to position [90, 0]
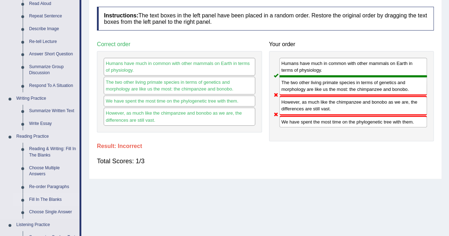
click at [53, 198] on link "Fill In The Blanks" at bounding box center [53, 199] width 54 height 13
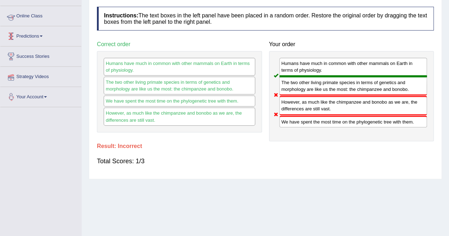
click at [53, 198] on div "Toggle navigation Home Practice Questions Speaking Practice Read Aloud Repeat S…" at bounding box center [224, 94] width 449 height 369
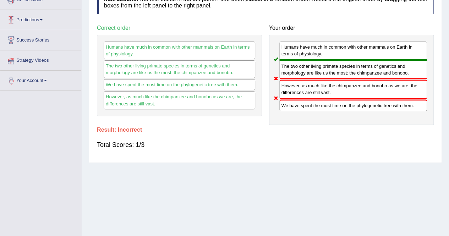
scroll to position [136, 0]
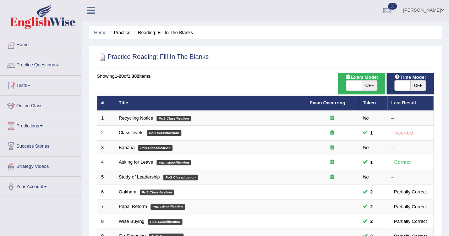
click at [365, 88] on span "OFF" at bounding box center [369, 86] width 16 height 10
checkbox input "true"
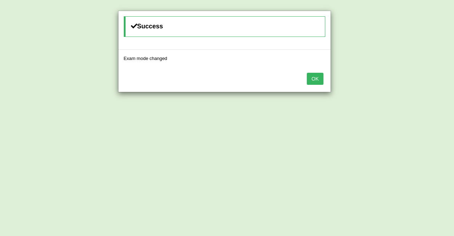
click at [312, 80] on button "OK" at bounding box center [315, 79] width 16 height 12
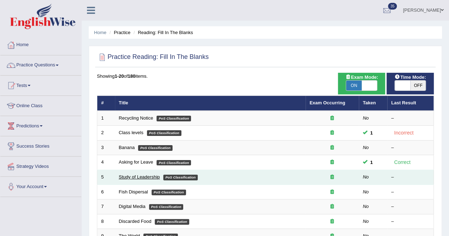
click at [150, 176] on link "Study of Leadership" at bounding box center [139, 176] width 41 height 5
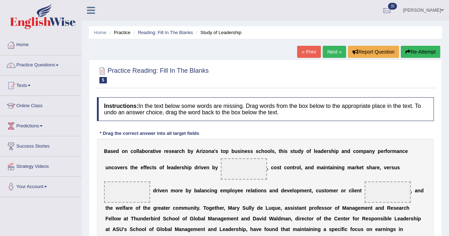
click at [332, 54] on link "Next »" at bounding box center [333, 52] width 23 height 12
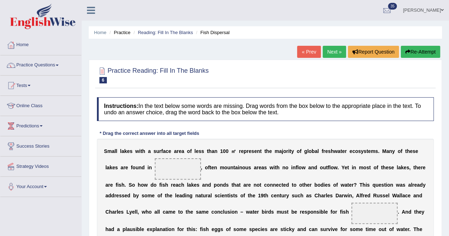
click at [326, 51] on link "Next »" at bounding box center [333, 52] width 23 height 12
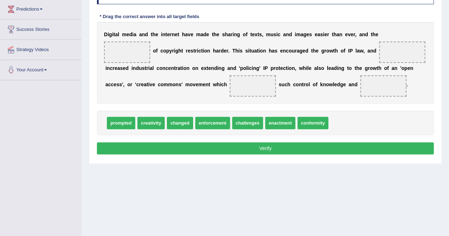
scroll to position [101, 0]
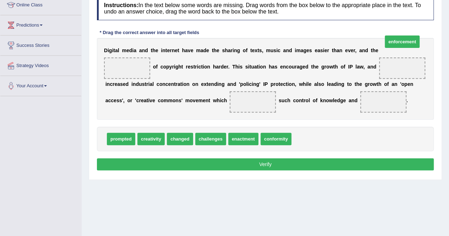
drag, startPoint x: 303, startPoint y: 149, endPoint x: 394, endPoint y: 52, distance: 133.3
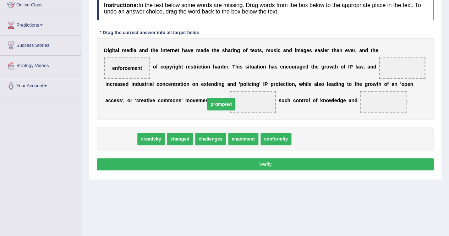
drag, startPoint x: 120, startPoint y: 150, endPoint x: 220, endPoint y: 115, distance: 105.9
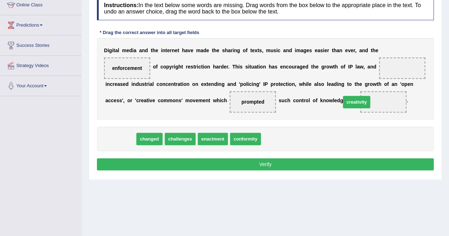
drag, startPoint x: 126, startPoint y: 151, endPoint x: 361, endPoint y: 115, distance: 238.7
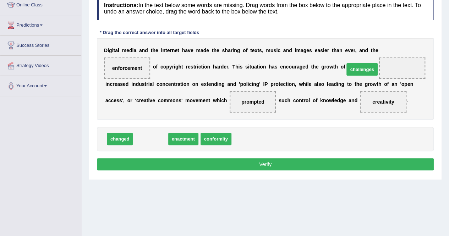
drag, startPoint x: 145, startPoint y: 150, endPoint x: 356, endPoint y: 81, distance: 222.5
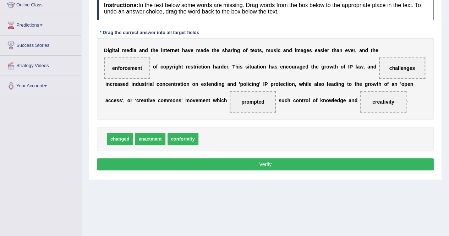
click at [315, 170] on button "Verify" at bounding box center [265, 164] width 337 height 12
click at [315, 170] on div "Home Practice Reading: Fill In The Blanks Digital Media « Prev Next » Report Qu…" at bounding box center [265, 76] width 367 height 355
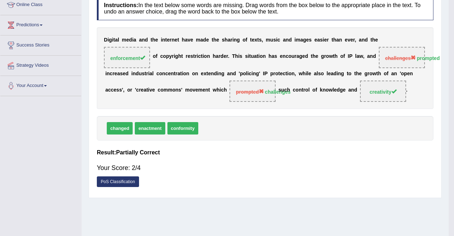
drag, startPoint x: 318, startPoint y: 173, endPoint x: 344, endPoint y: 137, distance: 44.6
click at [0, 0] on div "Saving your answer..." at bounding box center [0, 0] width 0 height 0
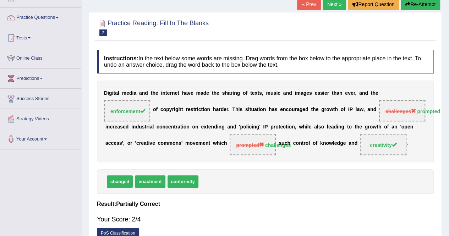
scroll to position [0, 0]
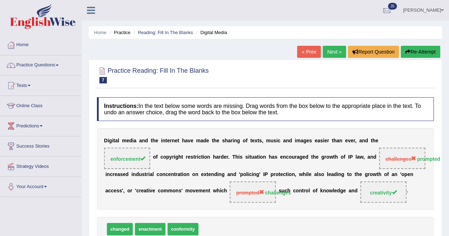
click at [329, 49] on link "Next »" at bounding box center [333, 52] width 23 height 12
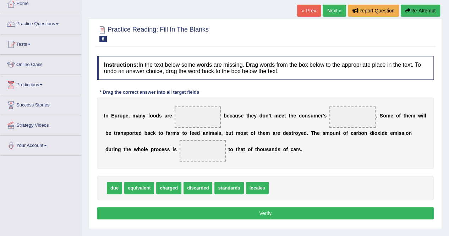
scroll to position [136, 0]
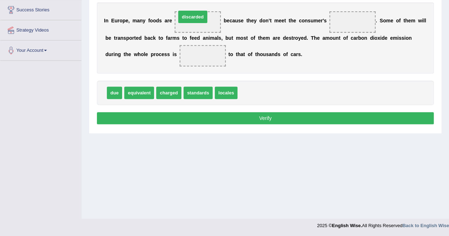
drag, startPoint x: 243, startPoint y: 91, endPoint x: 182, endPoint y: 15, distance: 97.6
click at [197, 91] on span "standards" at bounding box center [197, 93] width 29 height 12
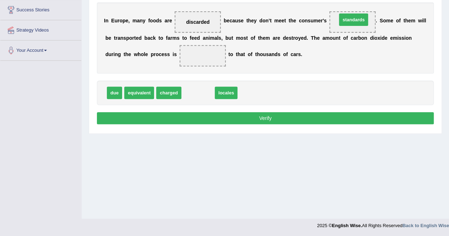
drag, startPoint x: 197, startPoint y: 91, endPoint x: 353, endPoint y: 18, distance: 171.5
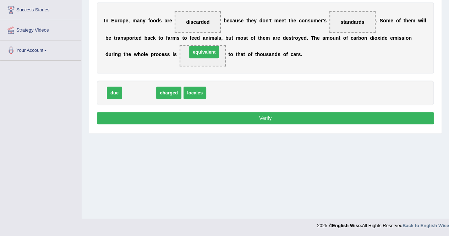
drag, startPoint x: 138, startPoint y: 93, endPoint x: 203, endPoint y: 51, distance: 76.9
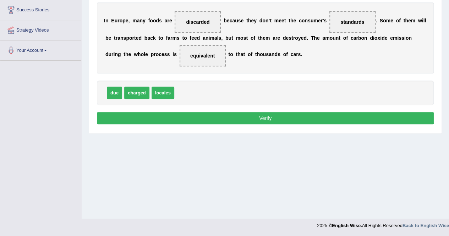
click at [331, 115] on button "Verify" at bounding box center [265, 118] width 337 height 12
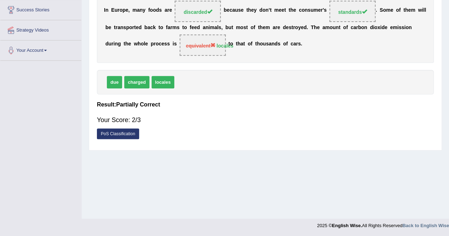
click at [285, 29] on div "I n E u r o p e , m a n y f o o d s a r e discarded b e c a u s e t h e y d o n…" at bounding box center [265, 27] width 337 height 71
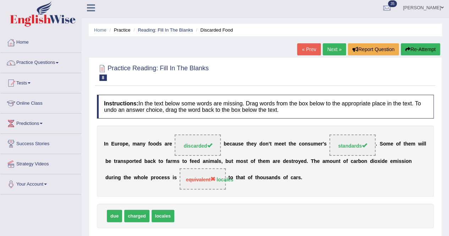
scroll to position [0, 0]
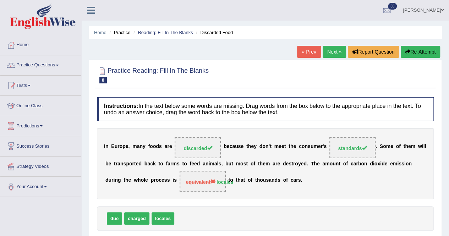
click at [333, 56] on link "Next »" at bounding box center [333, 52] width 23 height 12
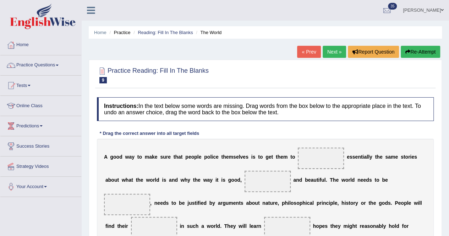
scroll to position [136, 0]
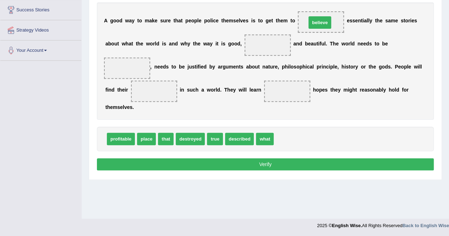
drag, startPoint x: 278, startPoint y: 135, endPoint x: 311, endPoint y: 19, distance: 120.8
click at [124, 138] on span "profitable" at bounding box center [121, 139] width 28 height 12
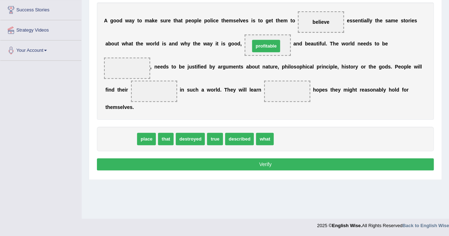
drag, startPoint x: 124, startPoint y: 138, endPoint x: 269, endPoint y: 45, distance: 172.5
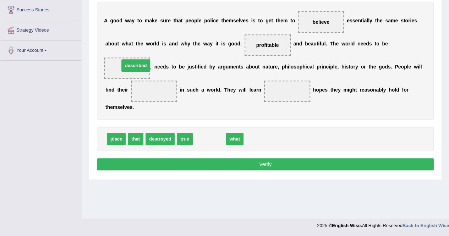
drag, startPoint x: 204, startPoint y: 142, endPoint x: 130, endPoint y: 68, distance: 103.6
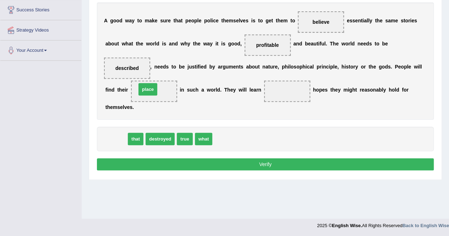
drag, startPoint x: 115, startPoint y: 136, endPoint x: 146, endPoint y: 87, distance: 58.8
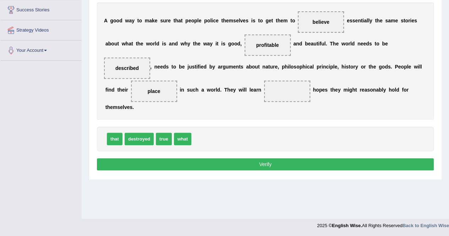
click at [184, 137] on span "what" at bounding box center [183, 139] width 18 height 12
drag, startPoint x: 184, startPoint y: 137, endPoint x: 296, endPoint y: 90, distance: 121.0
click at [275, 162] on button "Verify" at bounding box center [265, 164] width 337 height 12
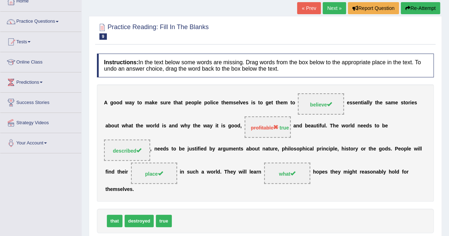
scroll to position [0, 0]
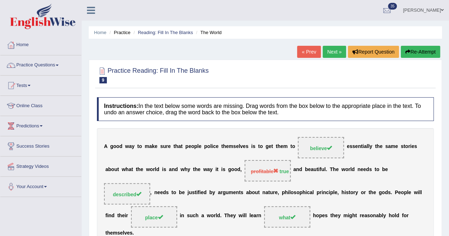
click at [333, 54] on link "Next »" at bounding box center [333, 52] width 23 height 12
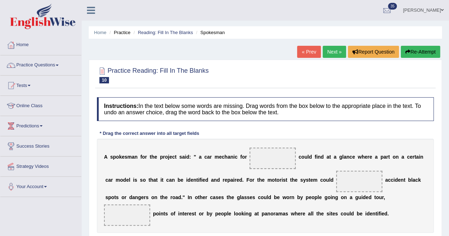
click at [328, 54] on link "Next »" at bounding box center [333, 52] width 23 height 12
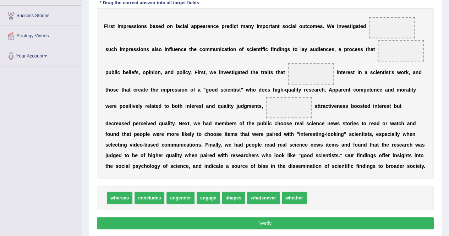
scroll to position [136, 0]
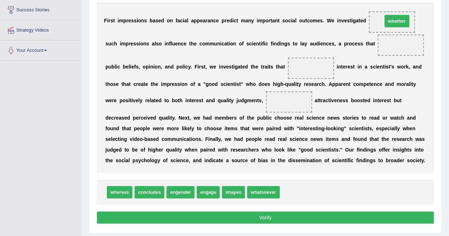
drag, startPoint x: 294, startPoint y: 192, endPoint x: 397, endPoint y: 21, distance: 199.3
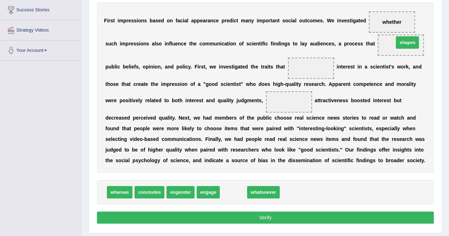
drag, startPoint x: 236, startPoint y: 190, endPoint x: 409, endPoint y: 40, distance: 229.4
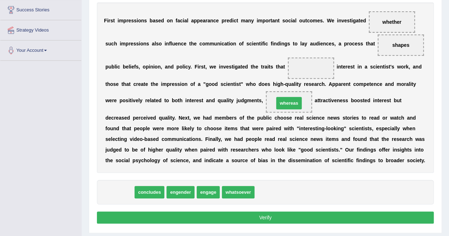
drag, startPoint x: 122, startPoint y: 193, endPoint x: 291, endPoint y: 104, distance: 191.2
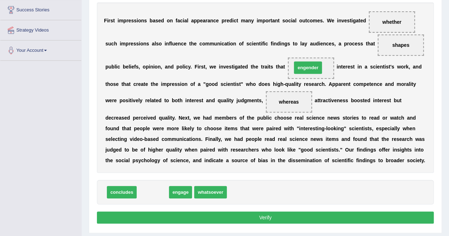
drag, startPoint x: 151, startPoint y: 192, endPoint x: 306, endPoint y: 67, distance: 198.8
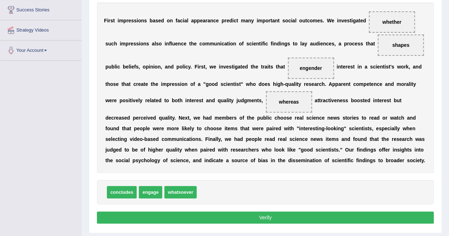
click at [283, 218] on button "Verify" at bounding box center [265, 217] width 337 height 12
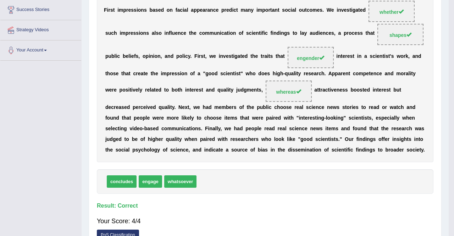
click at [0, 0] on div "Saving your answer..." at bounding box center [0, 0] width 0 height 0
